Goal: Information Seeking & Learning: Understand process/instructions

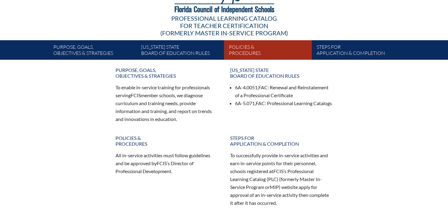
scroll to position [76, 0]
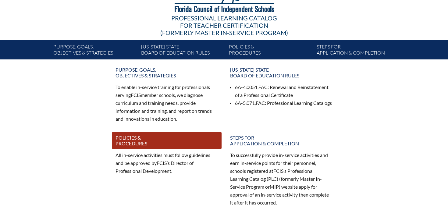
type input "[PERSON_NAME][EMAIL_ADDRESS][PERSON_NAME][DOMAIN_NAME]"
click at [156, 140] on link "Policies & Procedures" at bounding box center [167, 140] width 110 height 16
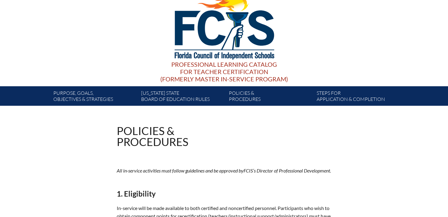
scroll to position [30, 0]
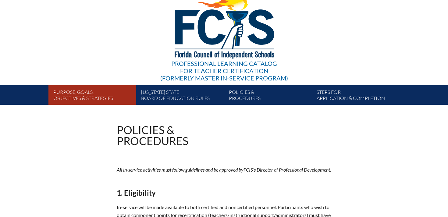
type input "[PERSON_NAME][EMAIL_ADDRESS][PERSON_NAME][DOMAIN_NAME]"
click at [79, 98] on link "Purpose, goals, objectives & strategies" at bounding box center [95, 96] width 88 height 17
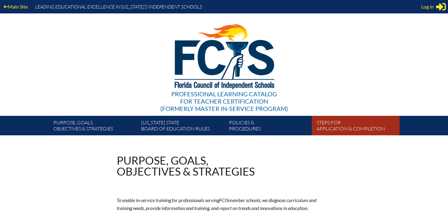
type input "[PERSON_NAME][EMAIL_ADDRESS][PERSON_NAME][DOMAIN_NAME]"
click at [342, 123] on link "Steps for application & completion" at bounding box center [358, 126] width 88 height 17
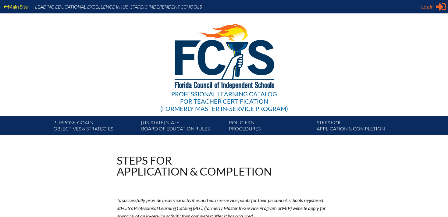
type input "[PERSON_NAME][EMAIL_ADDRESS][PERSON_NAME][DOMAIN_NAME]"
click at [431, 6] on span "Log in" at bounding box center [427, 6] width 12 height 7
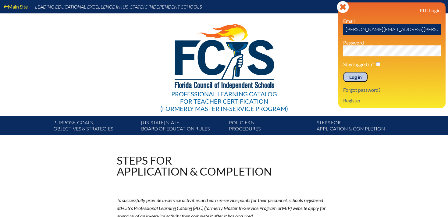
click at [356, 79] on input "Log in" at bounding box center [355, 77] width 24 height 10
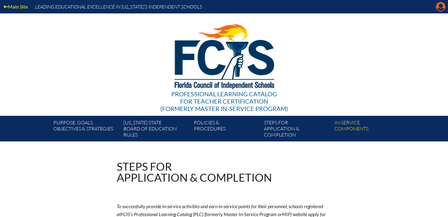
click at [440, 6] on icon "Manage account" at bounding box center [440, 7] width 10 height 10
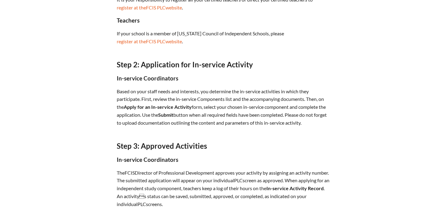
scroll to position [351, 0]
